Goal: Task Accomplishment & Management: Use online tool/utility

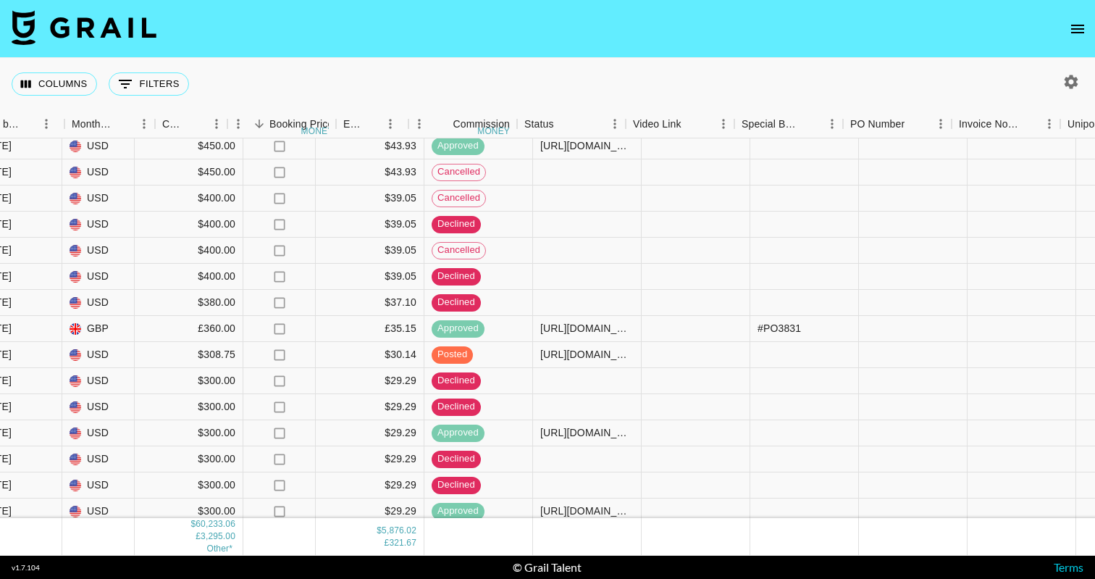
scroll to position [2206, 1351]
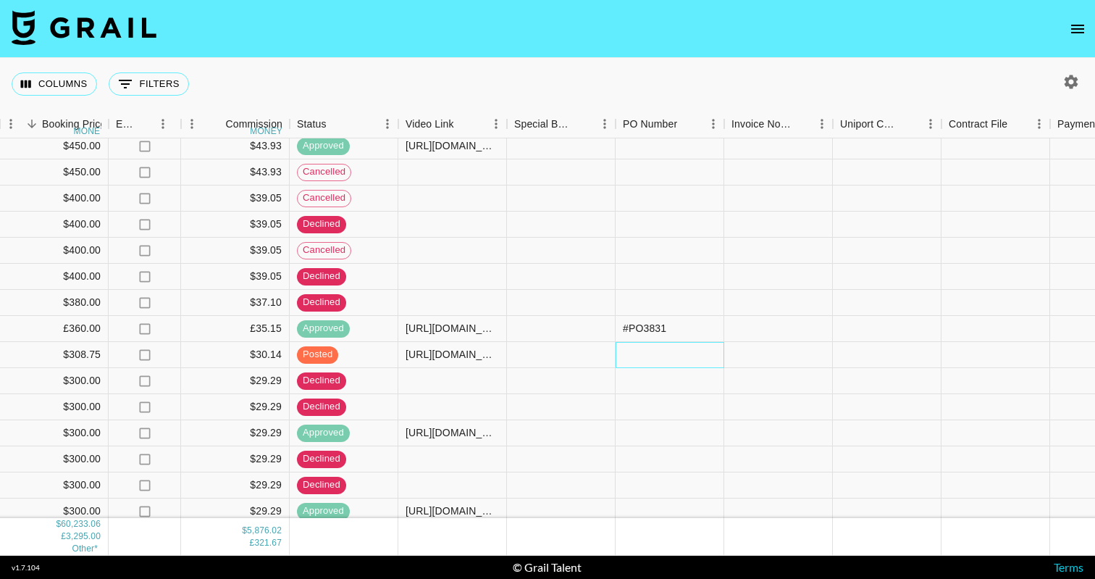
click at [624, 354] on div at bounding box center [670, 355] width 109 height 26
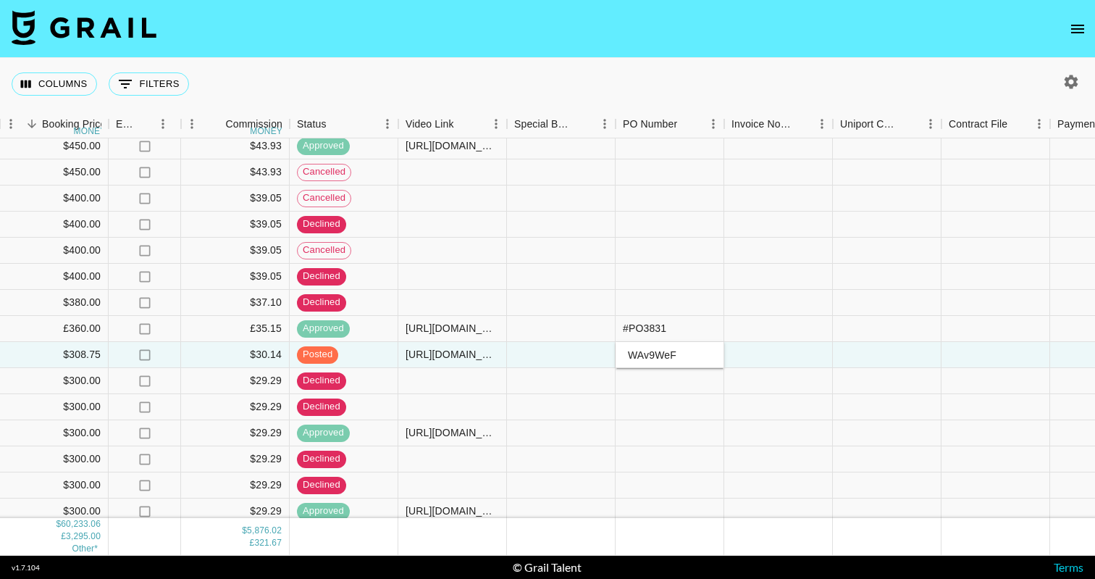
type input "WAv9WeF"
click at [864, 358] on div at bounding box center [887, 355] width 109 height 26
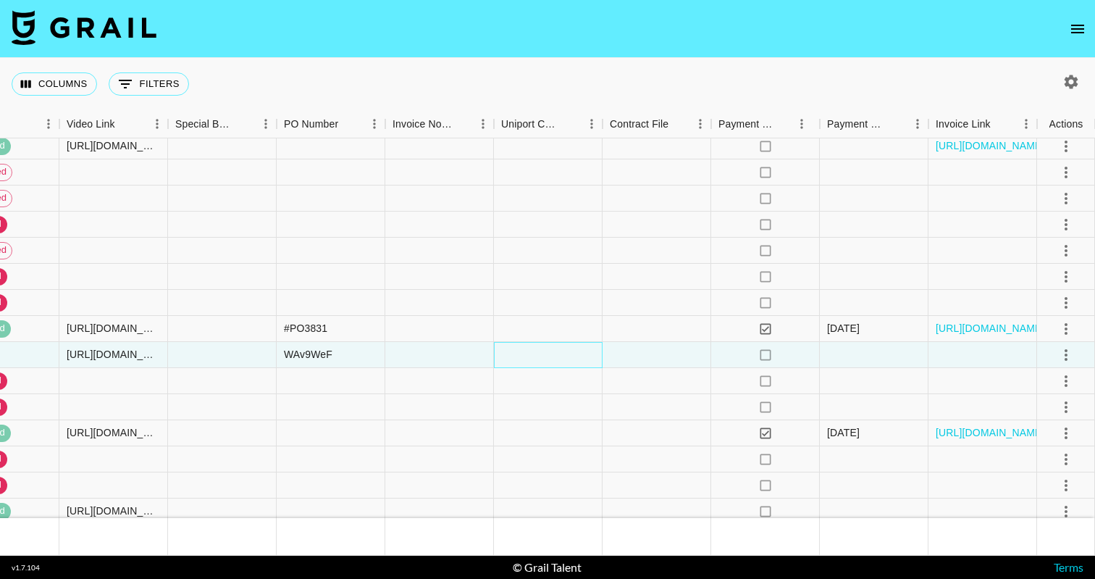
scroll to position [2206, 1690]
click at [1066, 352] on icon "select merge strategy" at bounding box center [1066, 354] width 17 height 17
click at [1033, 490] on div "Approve" at bounding box center [1035, 490] width 44 height 17
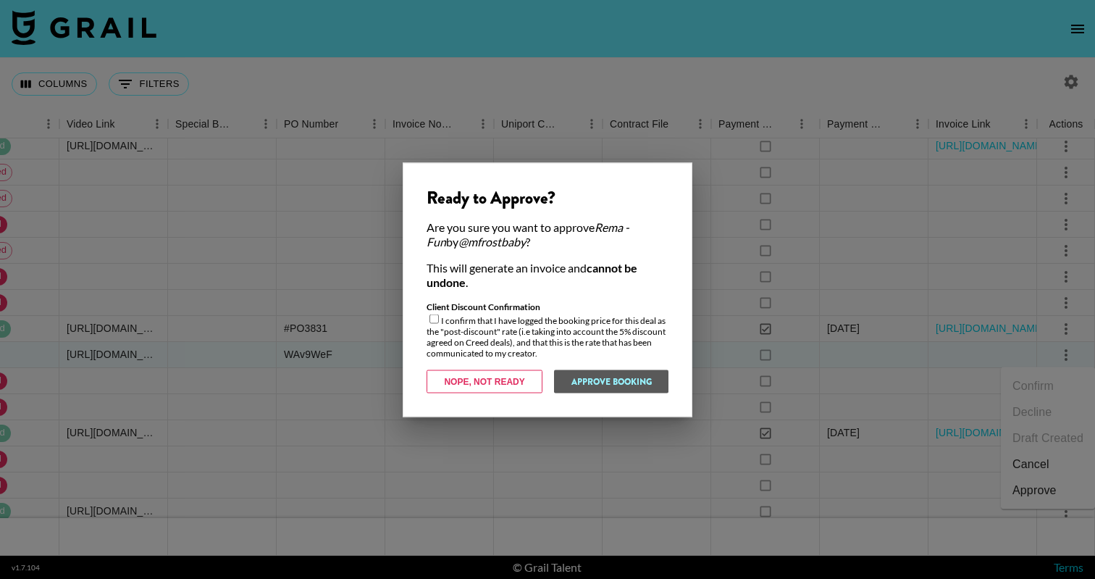
click at [420, 311] on div "Ready to Approve? Are you sure you want to approve Rema - Fun by @ mfrostbaby ?…" at bounding box center [548, 289] width 290 height 254
click at [436, 315] on input "checkbox" at bounding box center [434, 318] width 9 height 9
checkbox input "true"
click at [635, 384] on button "Approve Booking" at bounding box center [610, 380] width 115 height 23
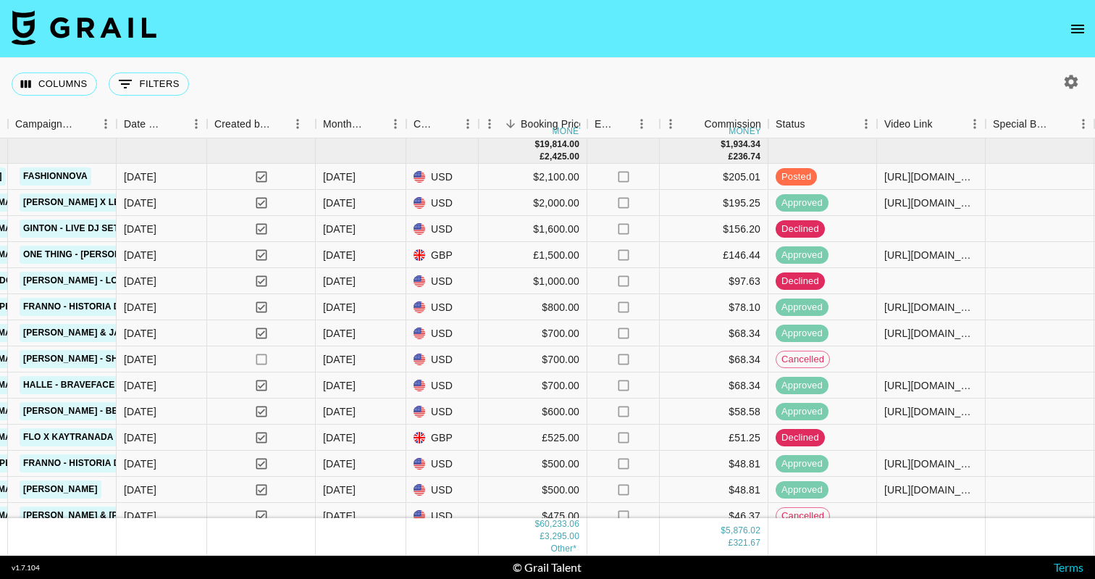
scroll to position [0, 872]
click at [1068, 82] on icon "button" at bounding box center [1072, 82] width 14 height 14
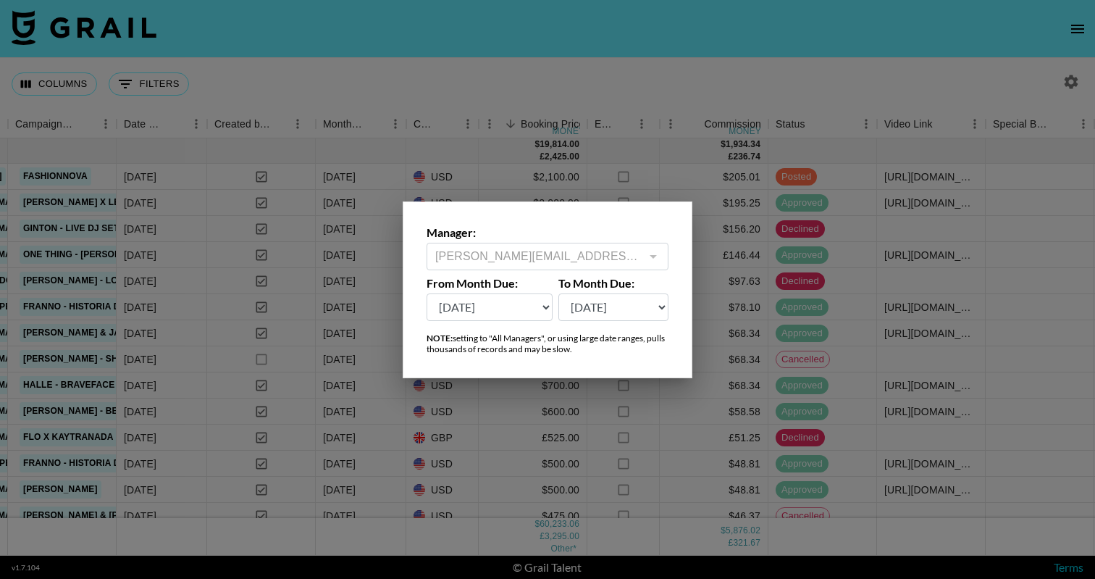
select select "[DATE]"
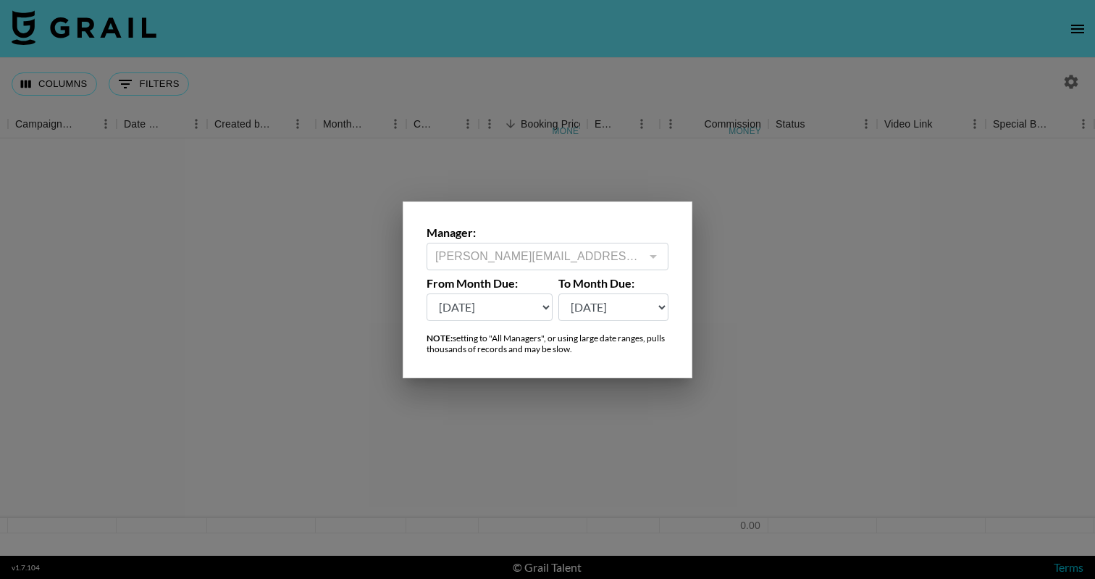
click at [889, 312] on div at bounding box center [547, 289] width 1095 height 579
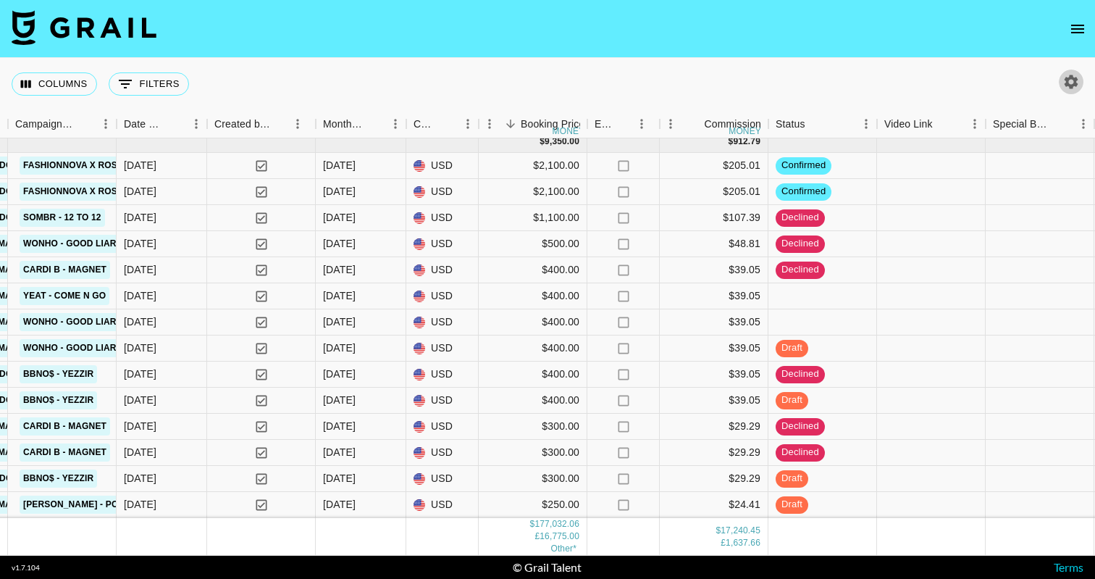
scroll to position [8020, 872]
